Goal: Information Seeking & Learning: Learn about a topic

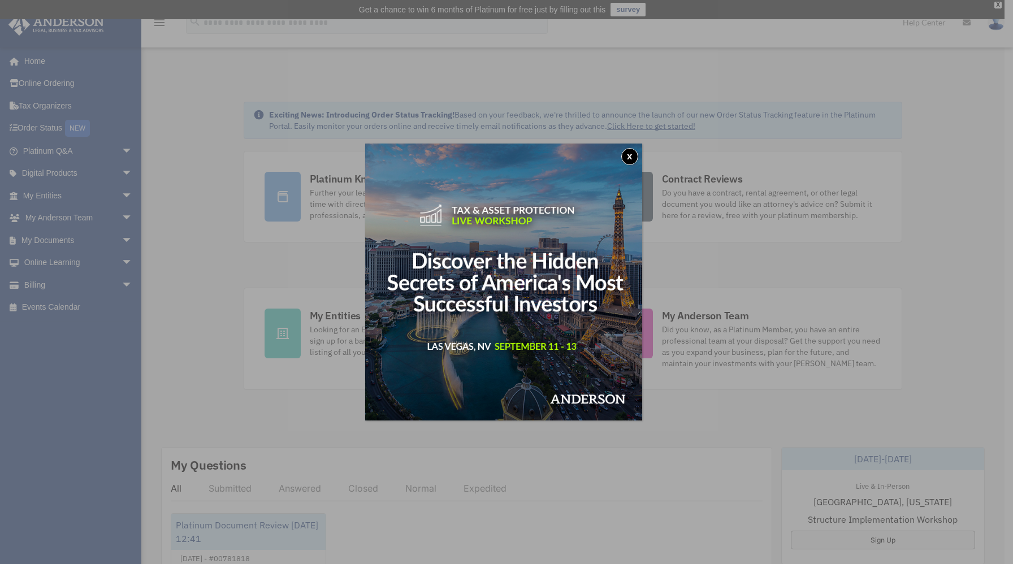
click at [632, 158] on button "x" at bounding box center [629, 156] width 17 height 17
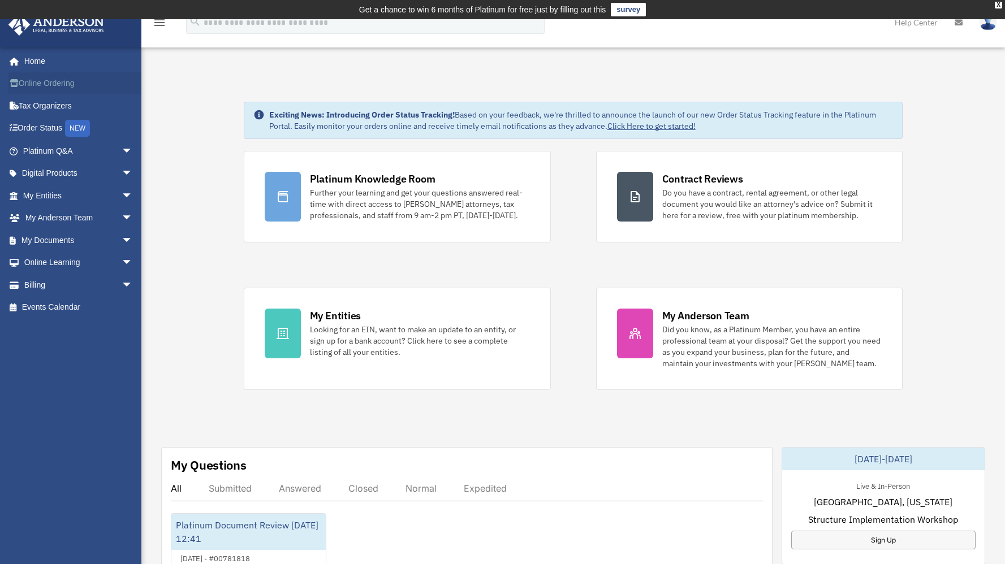
click at [49, 79] on link "Online Ordering" at bounding box center [79, 83] width 142 height 23
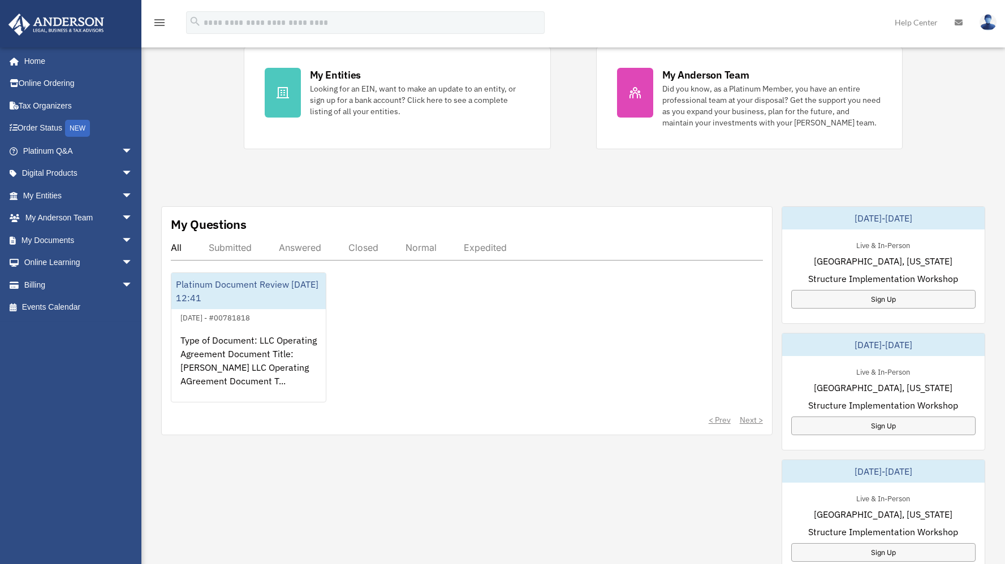
scroll to position [240, 0]
click at [33, 126] on link "Order Status NEW" at bounding box center [79, 128] width 142 height 23
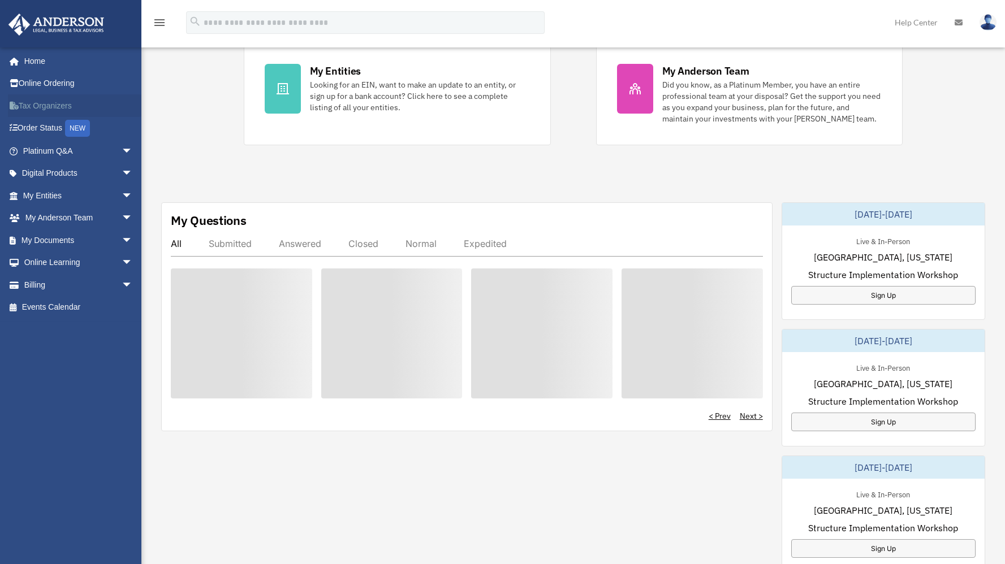
scroll to position [240, 0]
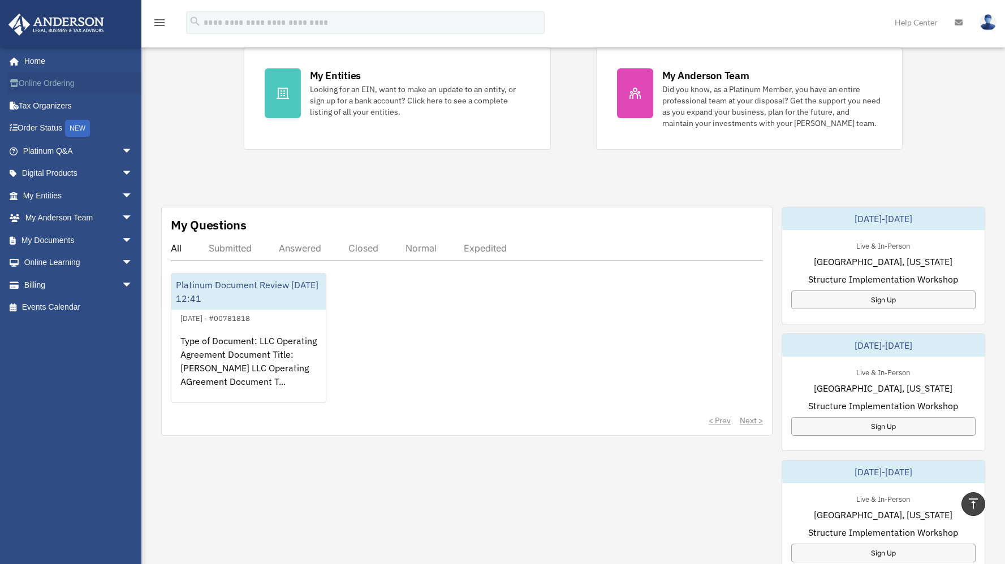
click at [46, 80] on link "Online Ordering" at bounding box center [79, 83] width 142 height 23
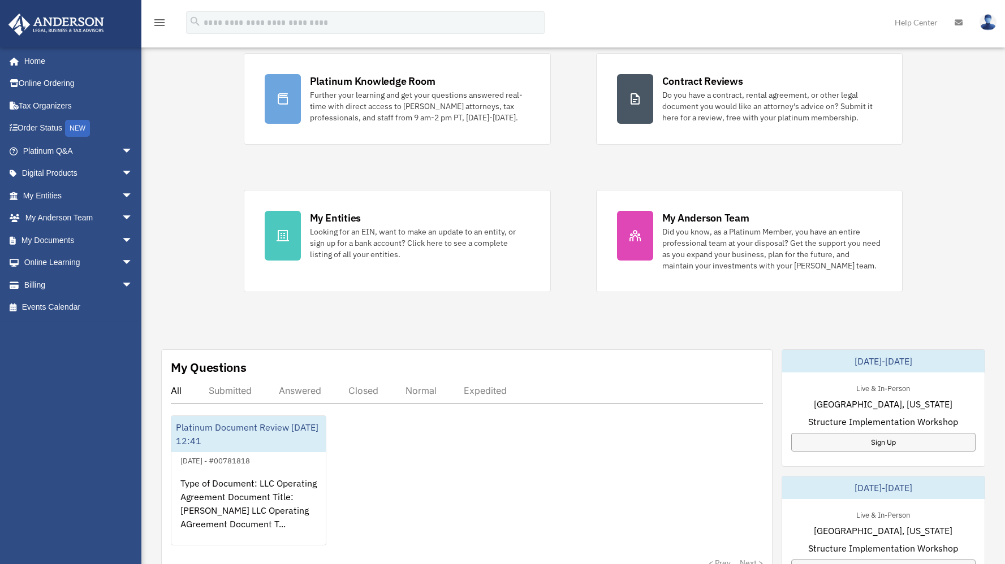
scroll to position [98, 0]
click at [55, 216] on link "My Anderson Team arrow_drop_down" at bounding box center [79, 218] width 142 height 23
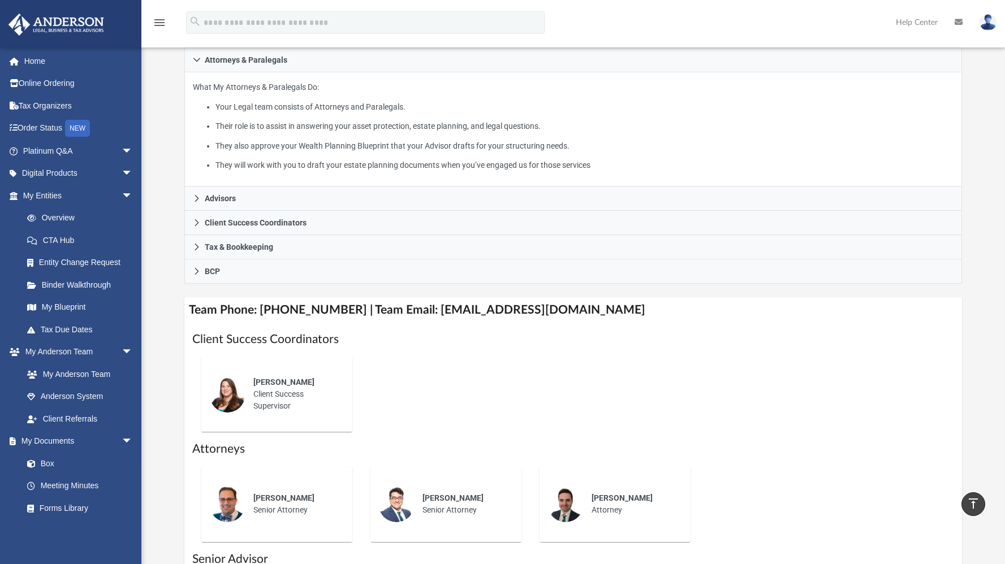
scroll to position [176, 0]
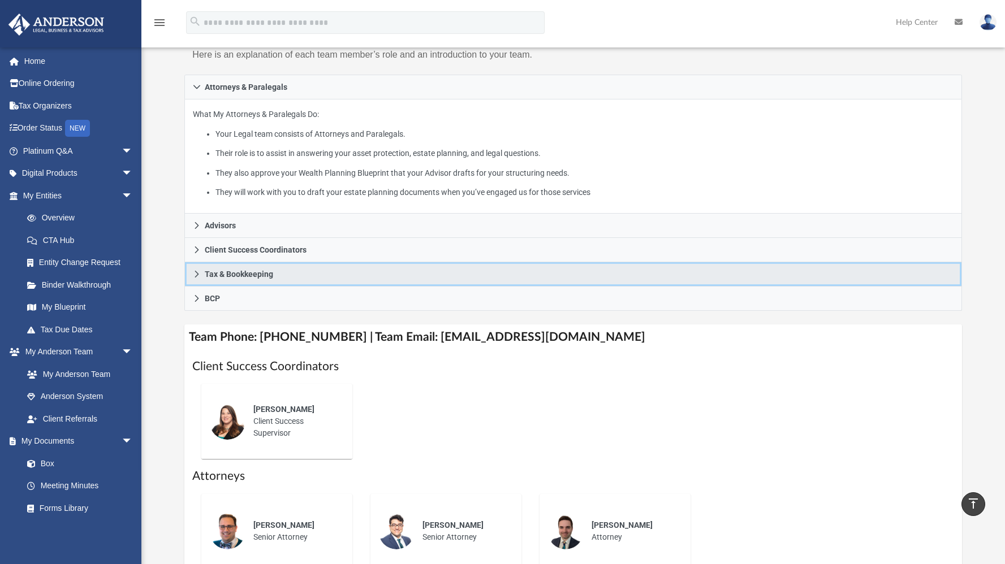
click at [241, 274] on span "Tax & Bookkeeping" at bounding box center [239, 274] width 68 height 8
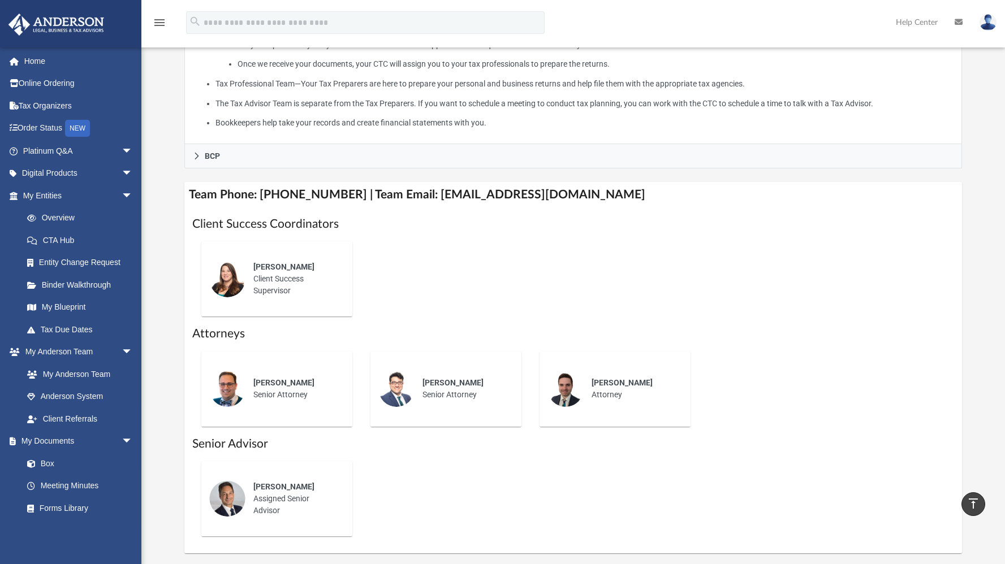
scroll to position [0, 0]
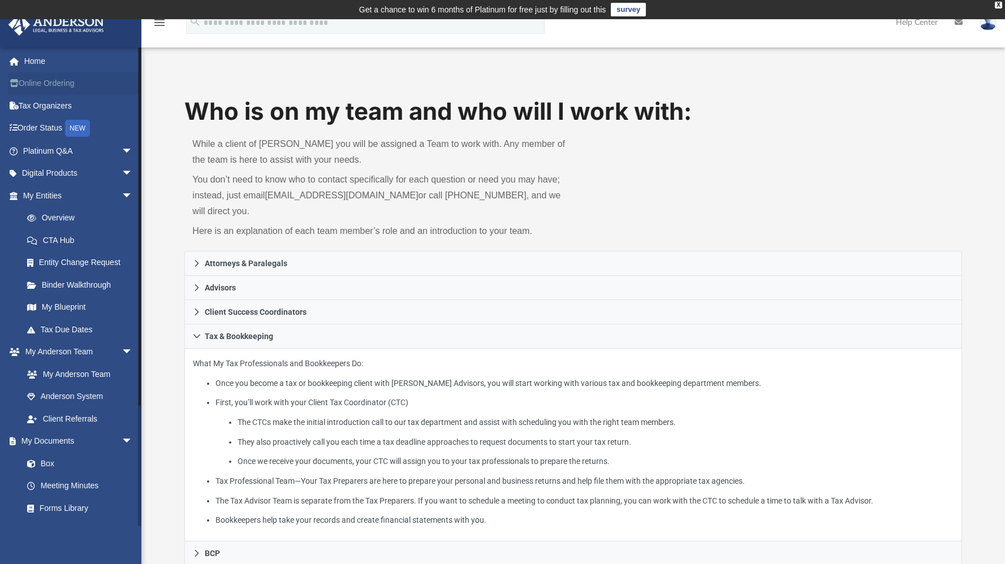
click at [36, 78] on link "Online Ordering" at bounding box center [79, 83] width 142 height 23
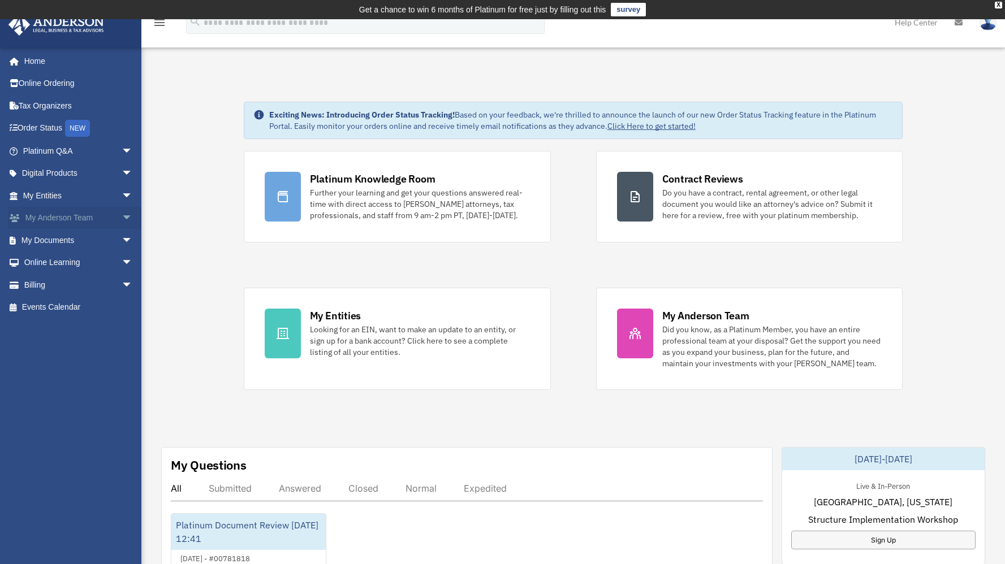
click at [68, 216] on link "My Anderson Team arrow_drop_down" at bounding box center [79, 218] width 142 height 23
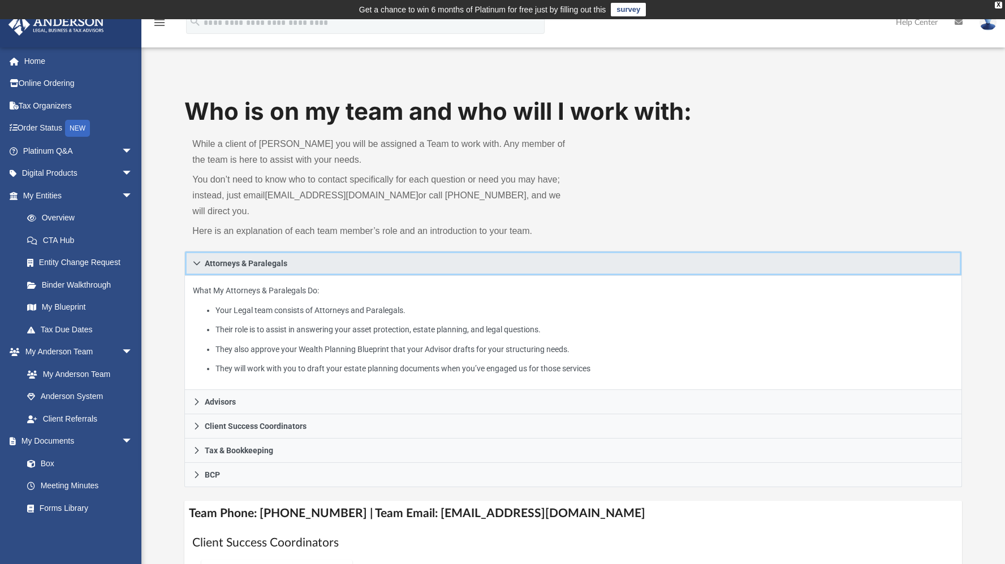
click at [311, 265] on link "Attorneys & Paralegals" at bounding box center [572, 263] width 777 height 25
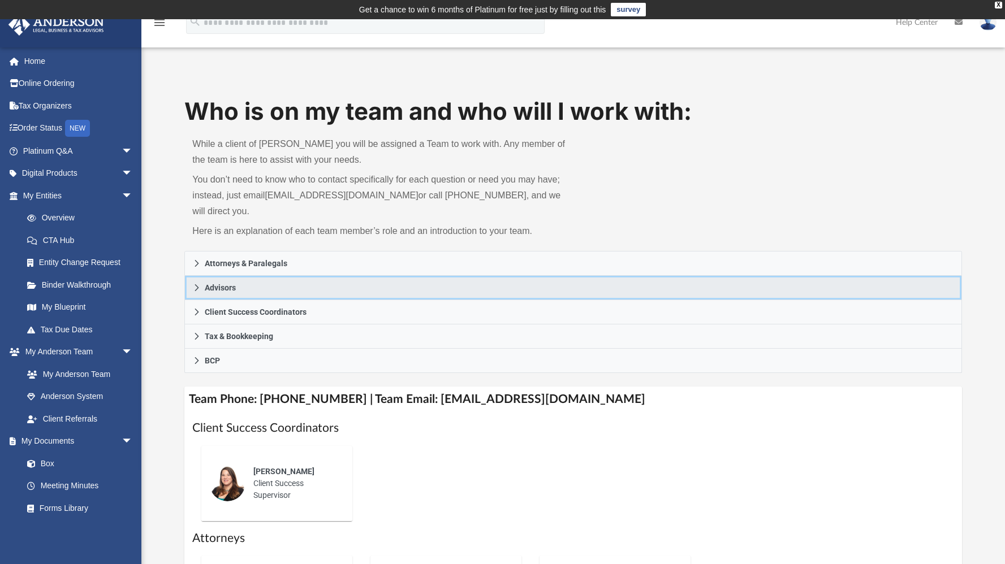
click at [277, 297] on link "Advisors" at bounding box center [572, 288] width 777 height 24
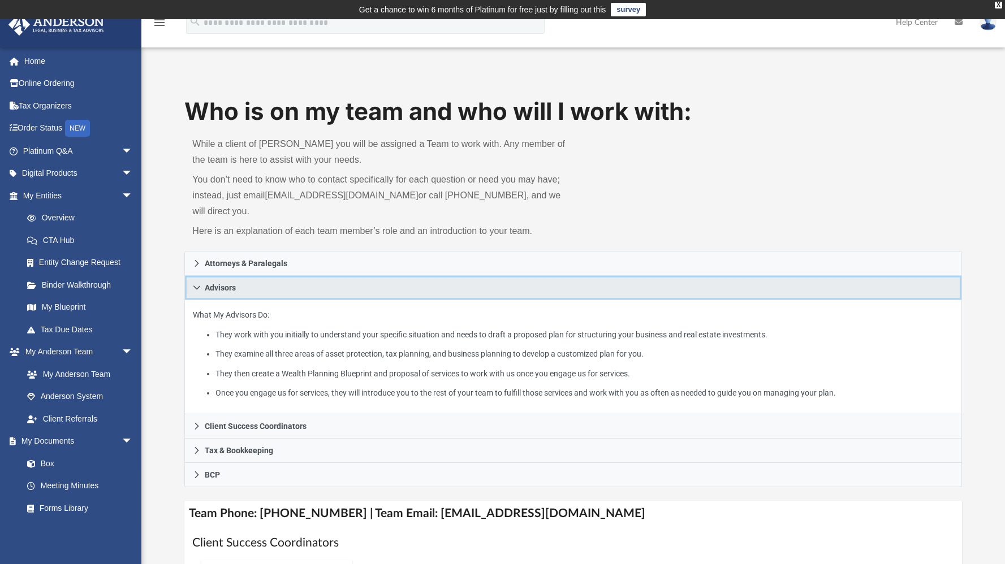
click at [278, 295] on link "Advisors" at bounding box center [572, 288] width 777 height 24
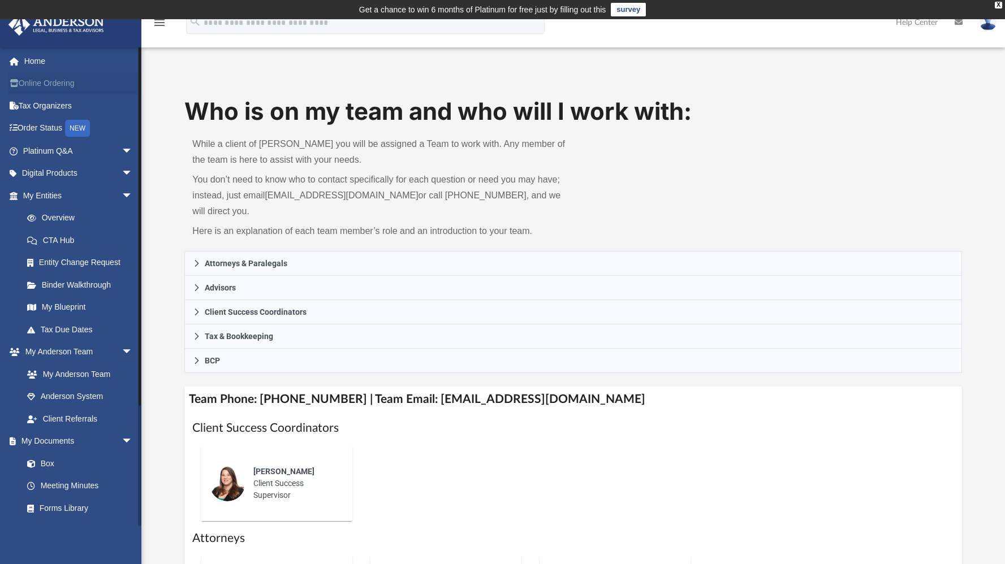
click at [44, 86] on link "Online Ordering" at bounding box center [79, 83] width 142 height 23
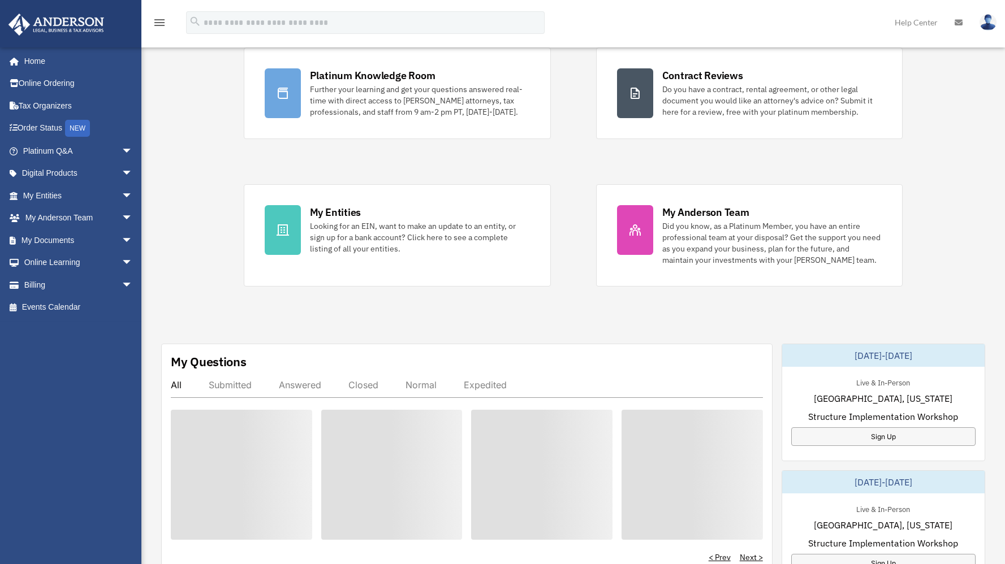
scroll to position [105, 0]
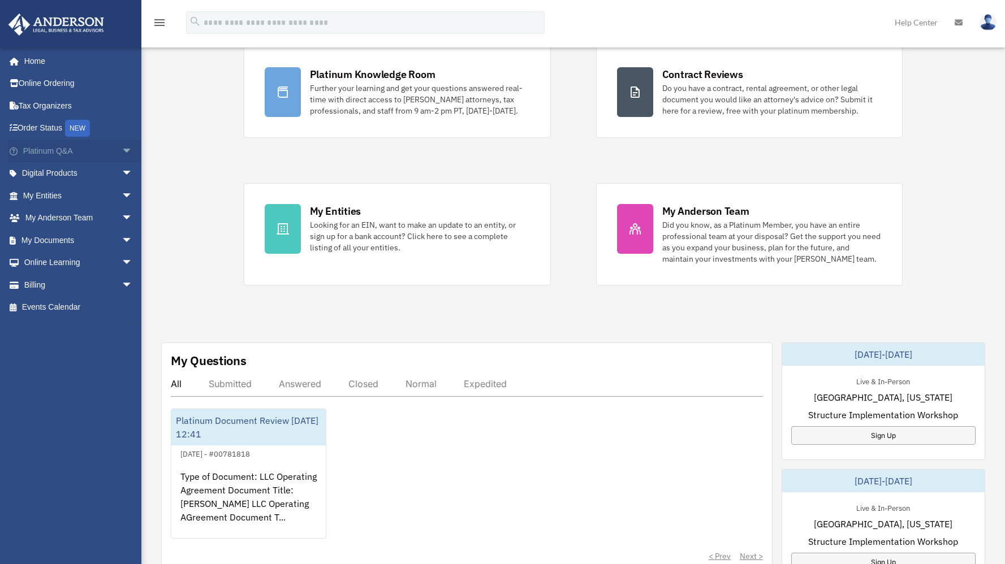
click at [37, 152] on link "Platinum Q&A arrow_drop_down" at bounding box center [79, 151] width 142 height 23
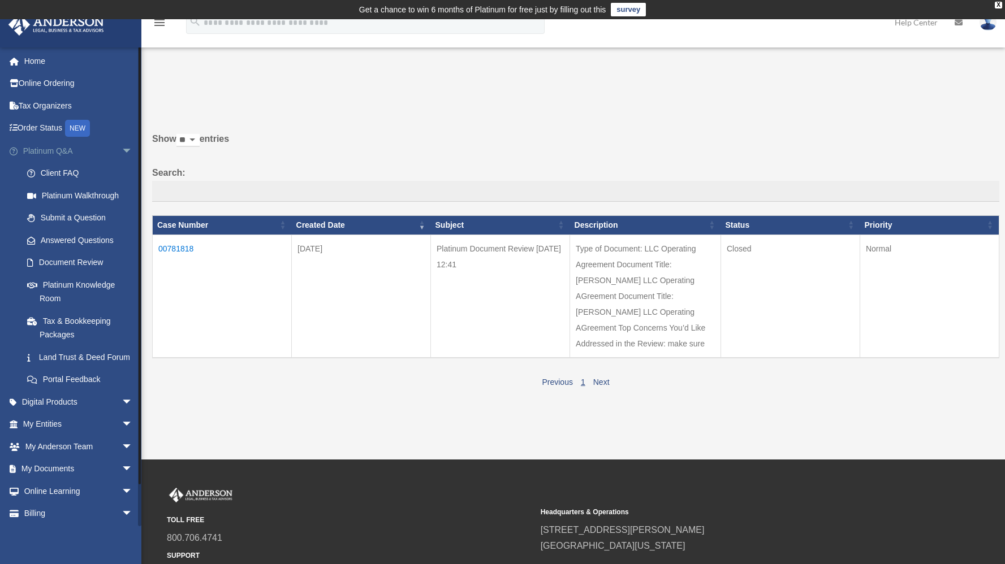
click at [40, 152] on link "Platinum Q&A arrow_drop_down" at bounding box center [79, 151] width 142 height 23
click at [51, 290] on link "Platinum Knowledge Room" at bounding box center [83, 292] width 134 height 36
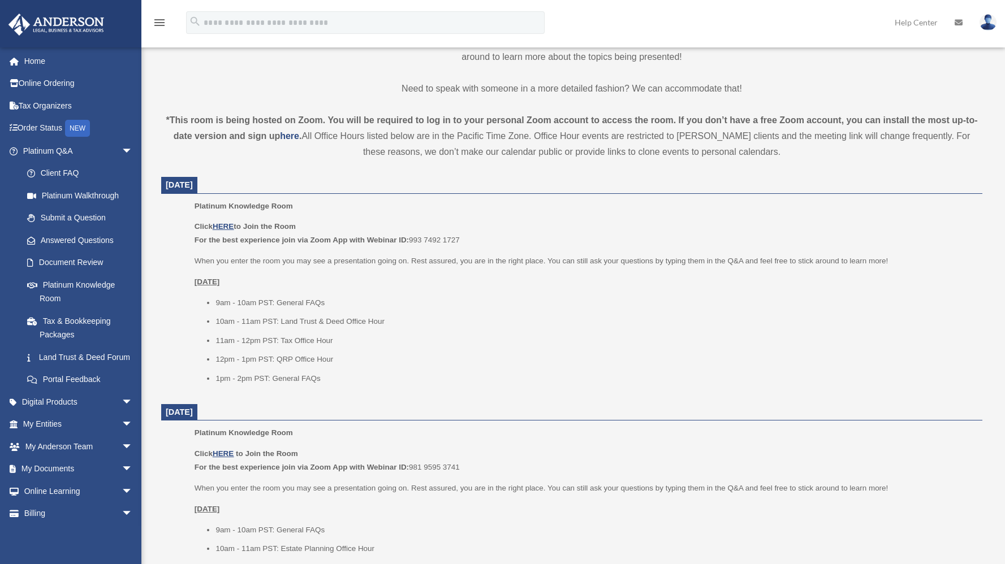
scroll to position [352, 0]
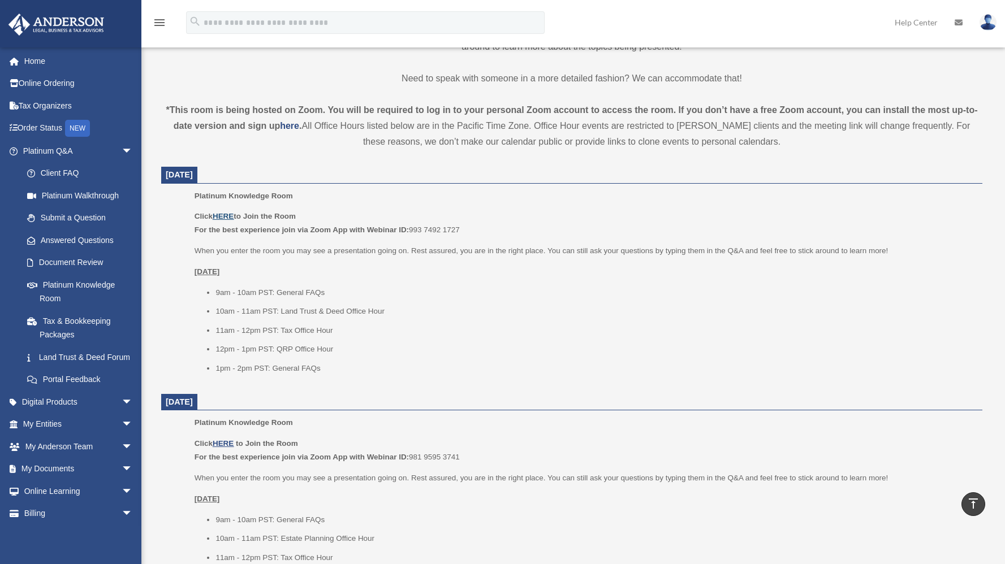
click at [223, 212] on u "HERE" at bounding box center [223, 216] width 21 height 8
